Goal: Find specific page/section: Find specific page/section

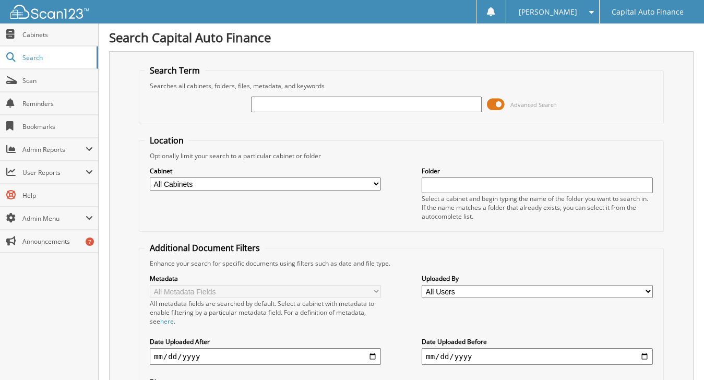
click at [279, 106] on input "text" at bounding box center [366, 105] width 231 height 16
click at [262, 109] on input "text" at bounding box center [366, 105] width 231 height 16
type input "18400101"
click at [500, 106] on span at bounding box center [496, 105] width 18 height 16
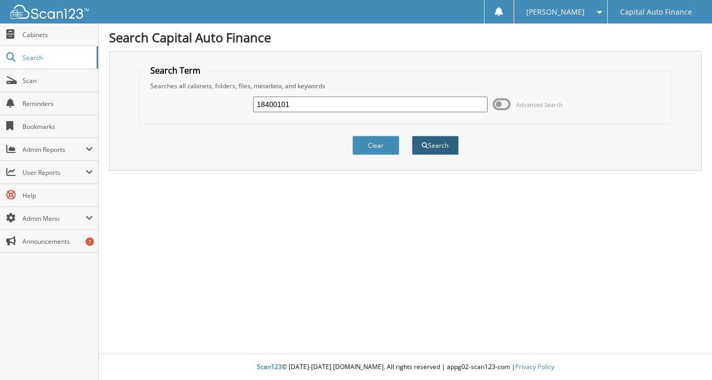
click at [451, 142] on button "Search" at bounding box center [435, 145] width 47 height 19
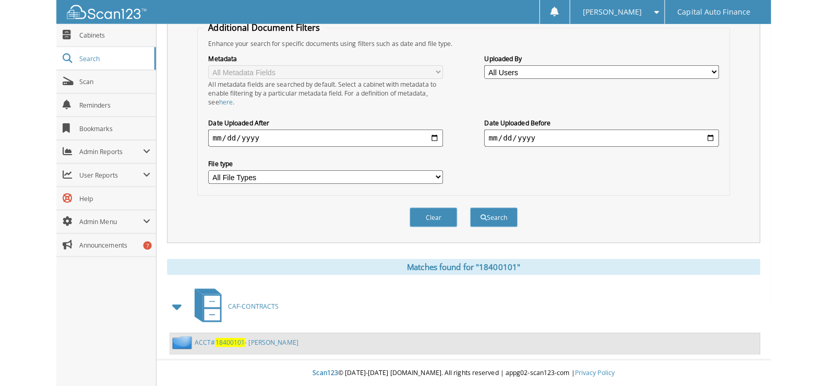
scroll to position [198, 0]
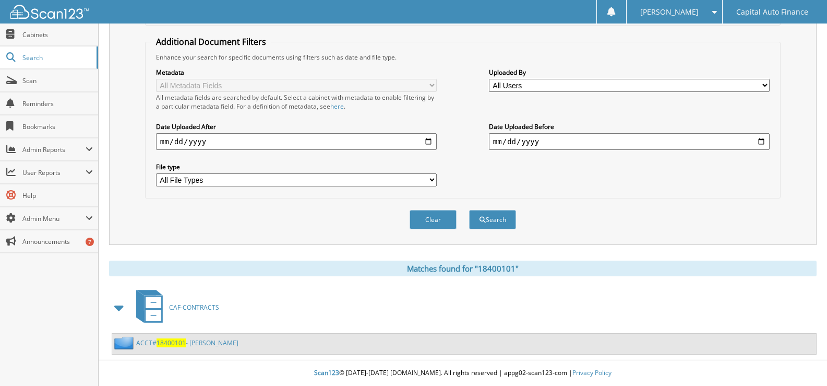
click at [205, 342] on link "ACCT# 18400101 - [PERSON_NAME]" at bounding box center [187, 342] width 102 height 9
